Goal: Task Accomplishment & Management: Manage account settings

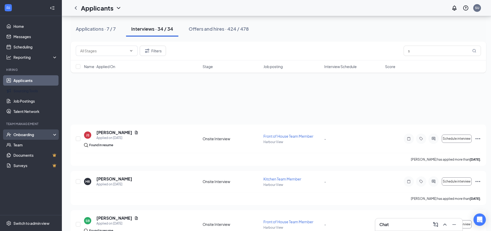
scroll to position [1176, 0]
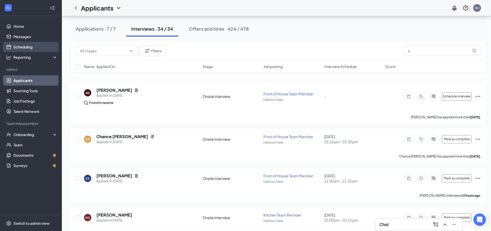
click at [29, 45] on link "Scheduling" at bounding box center [35, 47] width 44 height 10
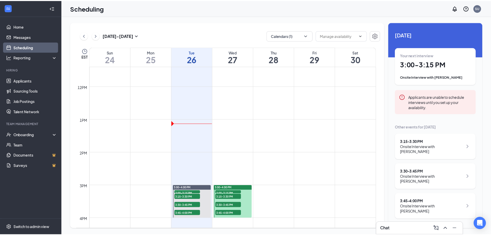
scroll to position [433, 0]
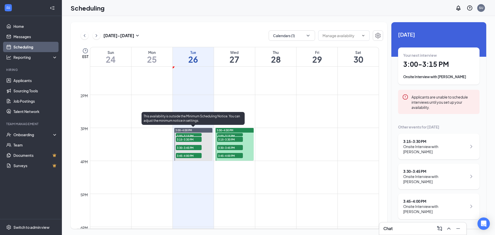
click at [181, 134] on span "3:00-3:15 PM" at bounding box center [189, 135] width 26 height 5
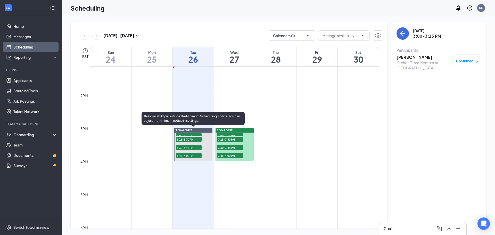
click at [190, 135] on span "3:00-3:15 PM" at bounding box center [189, 135] width 26 height 5
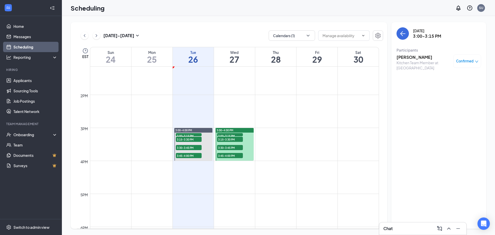
click at [411, 57] on h3 "Keinya Griffin" at bounding box center [423, 57] width 54 height 6
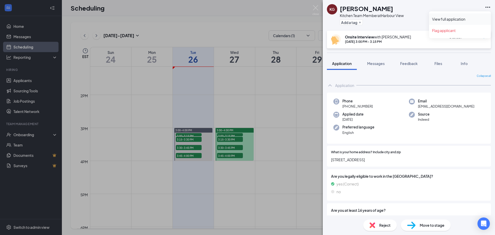
click at [439, 18] on link "View full application" at bounding box center [460, 18] width 56 height 5
click at [316, 10] on img at bounding box center [315, 10] width 6 height 10
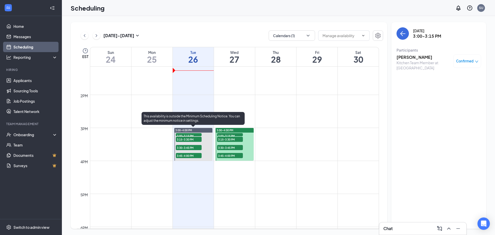
click at [186, 139] on span "3:15-3:30 PM" at bounding box center [189, 139] width 26 height 5
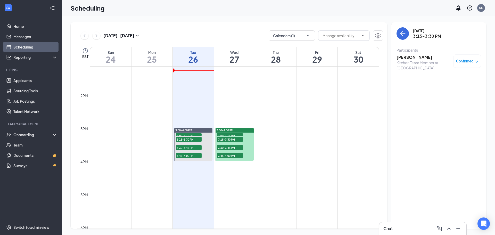
click at [420, 57] on h3 "Ahmod Gregory" at bounding box center [423, 57] width 54 height 6
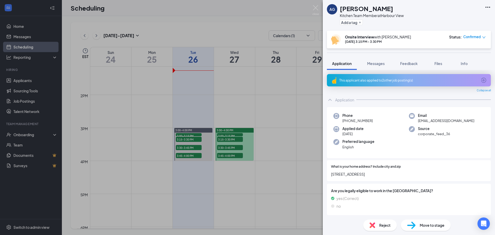
click at [487, 6] on icon "Ellipses" at bounding box center [487, 7] width 6 height 6
click at [452, 20] on link "View full application" at bounding box center [460, 18] width 56 height 5
click at [317, 7] on img at bounding box center [315, 10] width 6 height 10
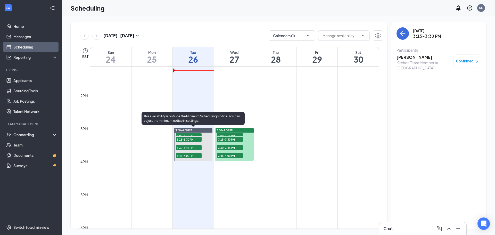
click at [193, 147] on span "3:30-3:45 PM" at bounding box center [189, 147] width 26 height 5
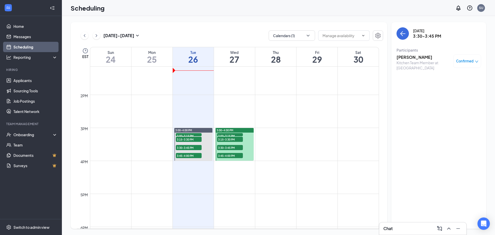
click at [405, 57] on h3 "Karen Allen-Williams" at bounding box center [423, 57] width 54 height 6
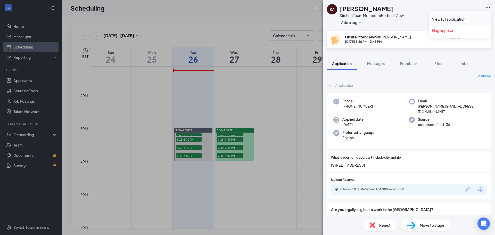
click at [454, 17] on link "View full application" at bounding box center [460, 18] width 56 height 5
click at [317, 8] on img at bounding box center [315, 10] width 6 height 10
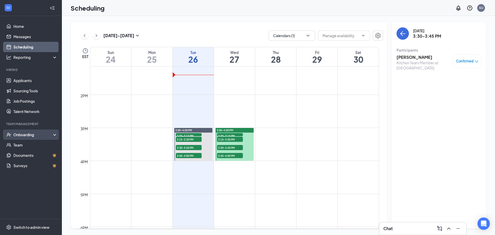
click at [29, 136] on div "Onboarding" at bounding box center [33, 134] width 40 height 5
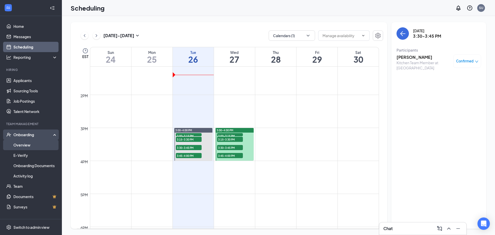
click at [31, 143] on link "Overview" at bounding box center [35, 145] width 44 height 10
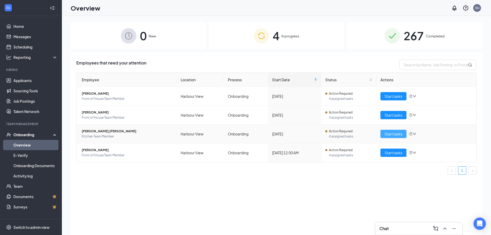
click at [387, 133] on span "Start tasks" at bounding box center [393, 134] width 18 height 6
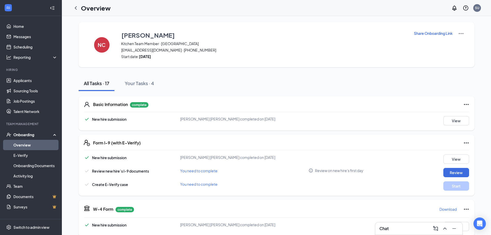
click at [76, 6] on icon "ChevronLeft" at bounding box center [76, 8] width 6 height 6
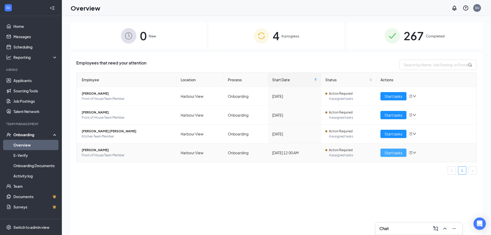
click at [397, 155] on span "Start tasks" at bounding box center [393, 153] width 18 height 6
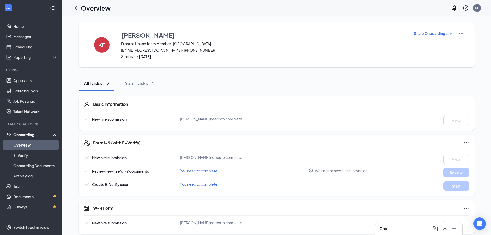
click at [76, 9] on icon "ChevronLeft" at bounding box center [76, 7] width 2 height 3
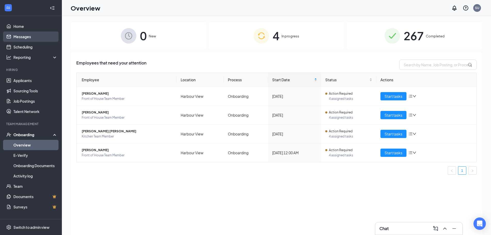
click at [26, 35] on link "Messages" at bounding box center [35, 36] width 44 height 10
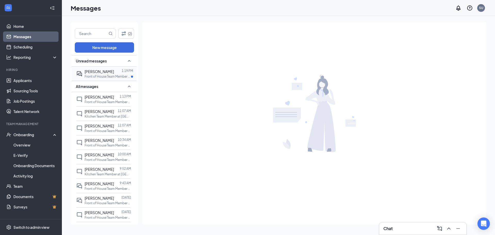
click at [89, 71] on span "courtney neal" at bounding box center [98, 71] width 29 height 5
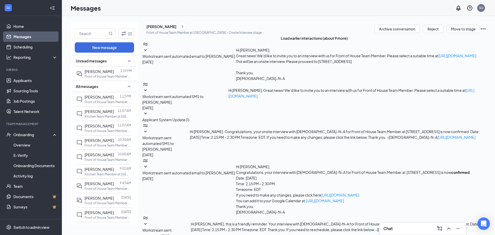
scroll to position [92, 0]
click at [114, 72] on div at bounding box center [117, 72] width 6 height 6
click at [173, 29] on div "courtney neal" at bounding box center [161, 26] width 30 height 5
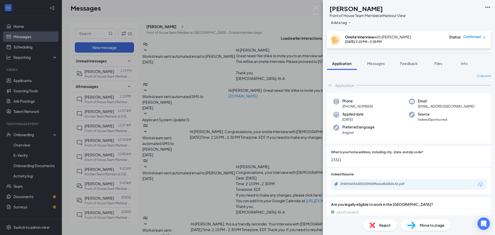
click at [483, 37] on icon "down" at bounding box center [483, 37] width 3 height 2
click at [473, 53] on span "Request Reschedule" at bounding box center [455, 56] width 35 height 6
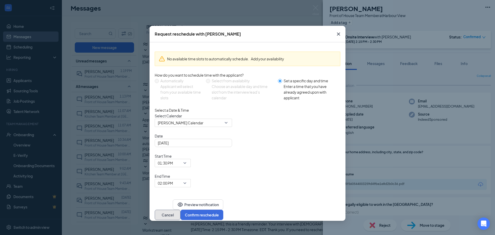
click at [180, 209] on button "Cancel" at bounding box center [168, 214] width 26 height 10
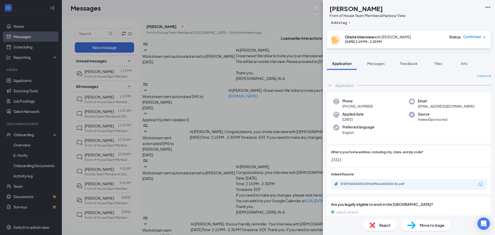
click at [482, 39] on icon "down" at bounding box center [484, 38] width 4 height 4
click at [314, 9] on img at bounding box center [315, 10] width 6 height 10
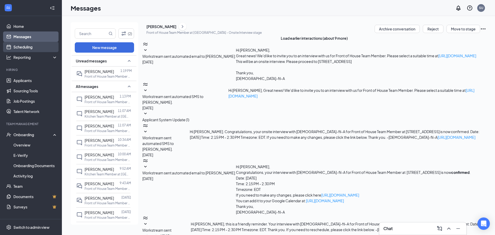
click at [25, 47] on link "Scheduling" at bounding box center [35, 47] width 44 height 10
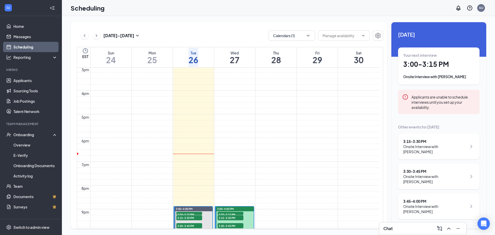
scroll to position [408, 0]
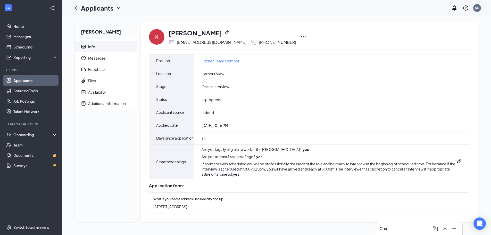
click at [301, 37] on icon "Ellipses" at bounding box center [303, 36] width 5 height 1
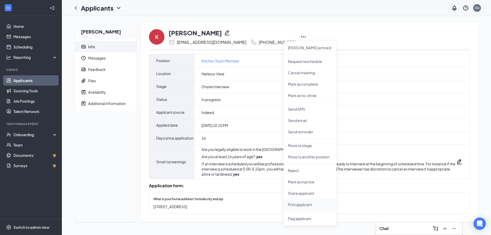
click at [312, 205] on p "Print applicant" at bounding box center [310, 204] width 44 height 5
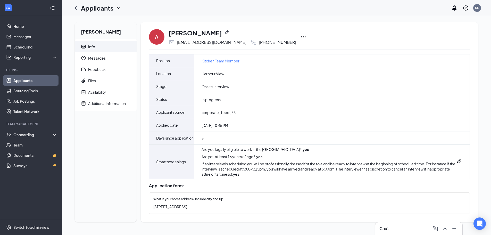
click at [300, 35] on icon "Ellipses" at bounding box center [303, 37] width 6 height 6
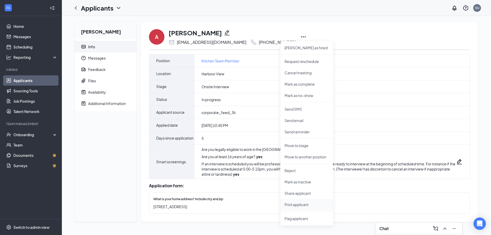
click at [297, 205] on p "Print applicant" at bounding box center [306, 204] width 44 height 5
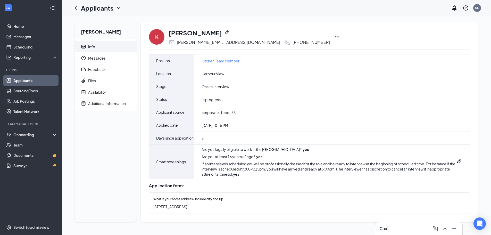
click at [334, 36] on icon "Ellipses" at bounding box center [337, 37] width 6 height 6
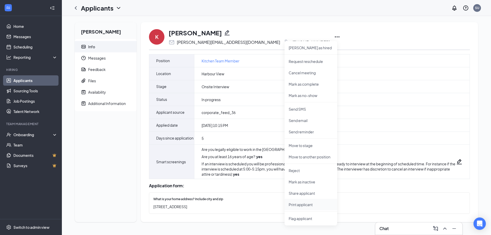
click at [299, 205] on p "Print applicant" at bounding box center [310, 204] width 44 height 5
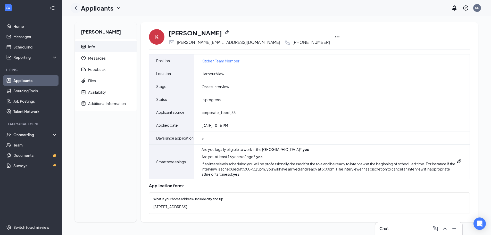
click at [75, 10] on icon "ChevronLeft" at bounding box center [76, 8] width 6 height 6
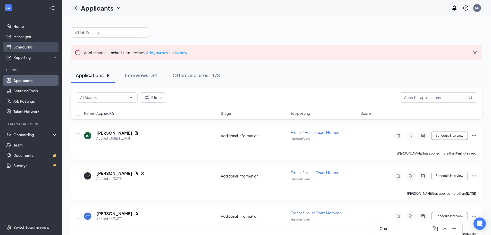
click at [27, 45] on link "Scheduling" at bounding box center [35, 47] width 44 height 10
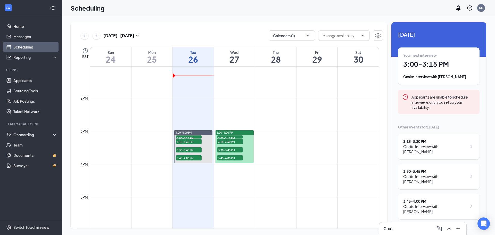
scroll to position [433, 0]
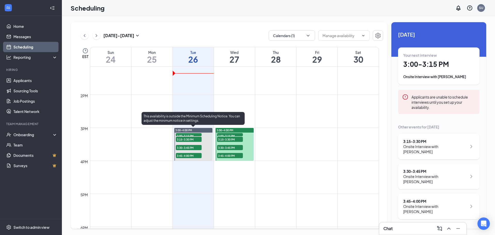
click at [193, 154] on span "3:45-4:00 PM" at bounding box center [189, 155] width 26 height 5
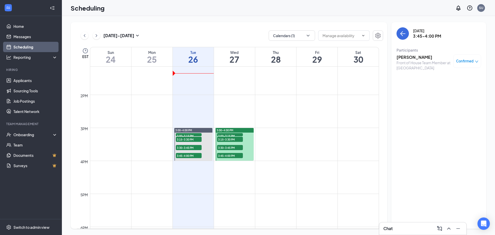
click at [411, 57] on h3 "[PERSON_NAME]" at bounding box center [423, 57] width 54 height 6
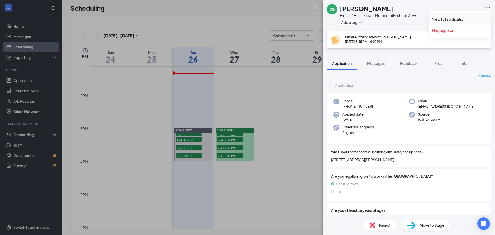
click at [459, 20] on link "View full application" at bounding box center [460, 18] width 56 height 5
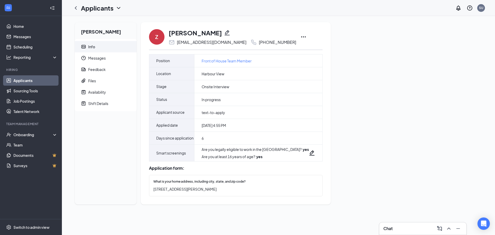
click at [300, 37] on icon "Ellipses" at bounding box center [303, 37] width 6 height 6
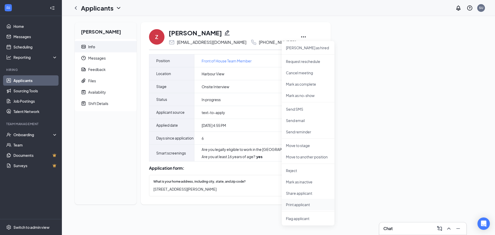
click at [295, 206] on p "Print applicant" at bounding box center [308, 204] width 44 height 5
